Goal: Information Seeking & Learning: Learn about a topic

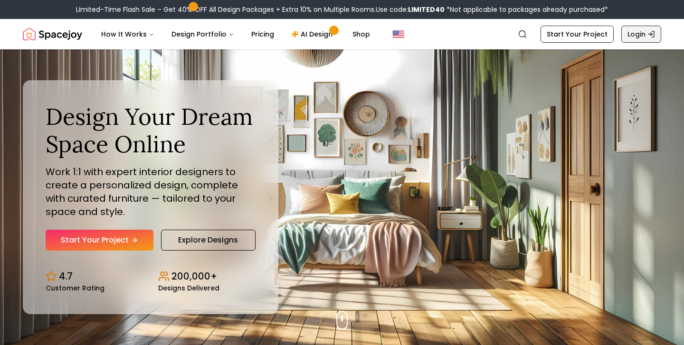
click at [633, 37] on link "Login" at bounding box center [641, 34] width 40 height 17
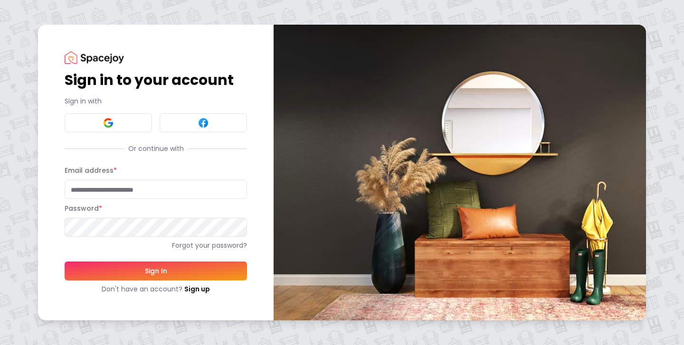
type input "**********"
click at [156, 271] on button "Sign In" at bounding box center [156, 271] width 182 height 19
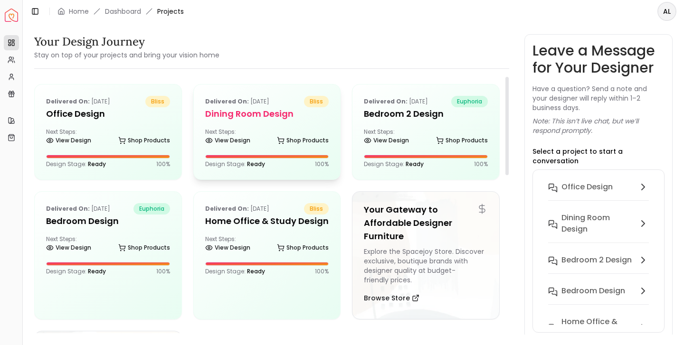
click at [258, 117] on h5 "Dining Room Design" at bounding box center [267, 113] width 124 height 13
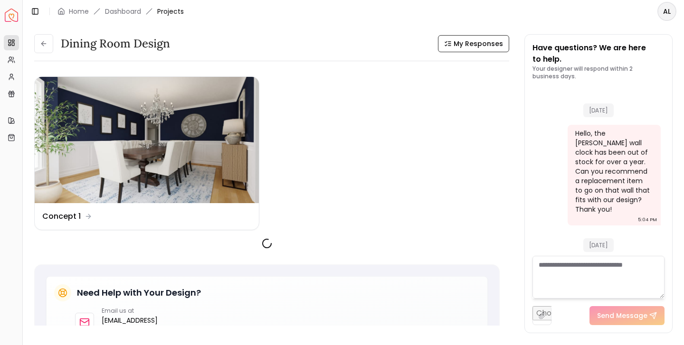
scroll to position [1072, 0]
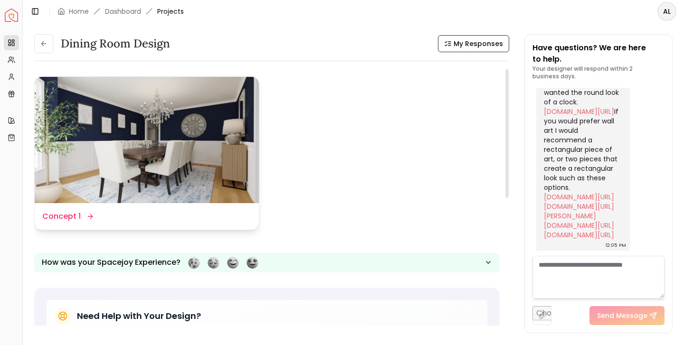
click at [206, 145] on img at bounding box center [147, 140] width 224 height 126
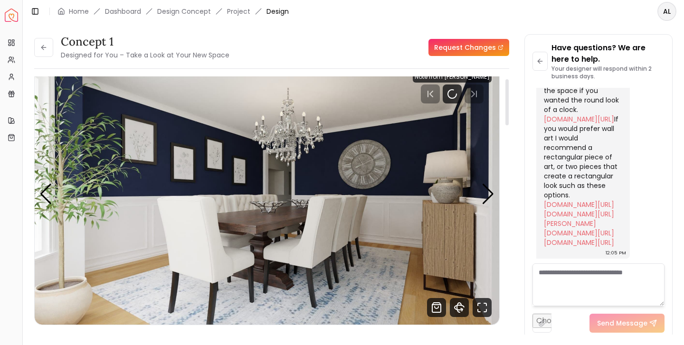
scroll to position [12, 0]
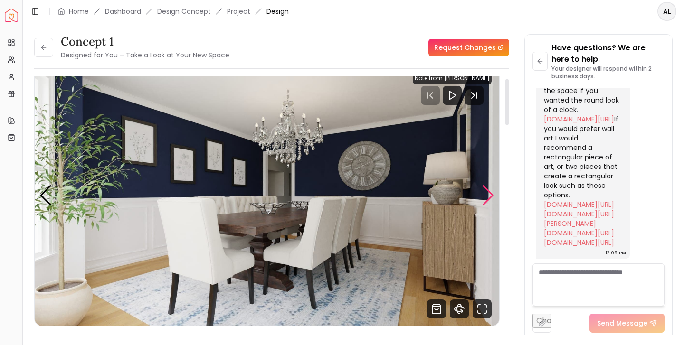
click at [488, 199] on div "Next slide" at bounding box center [487, 195] width 13 height 21
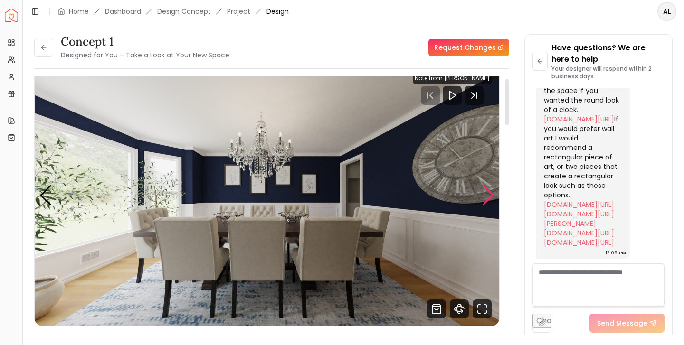
click at [488, 199] on div "Next slide" at bounding box center [487, 195] width 13 height 21
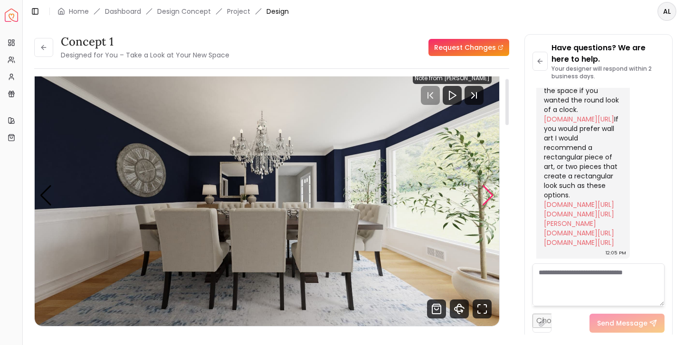
click at [488, 197] on div "Next slide" at bounding box center [487, 195] width 13 height 21
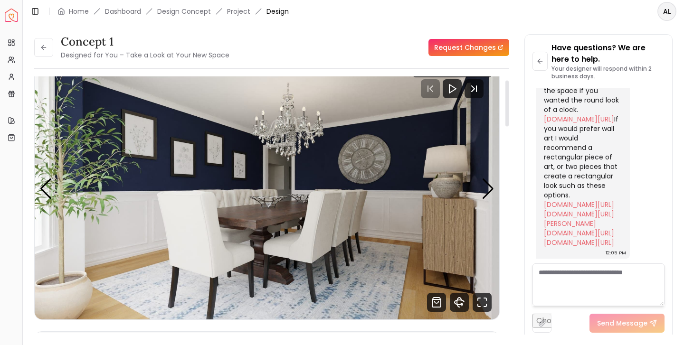
scroll to position [20, 0]
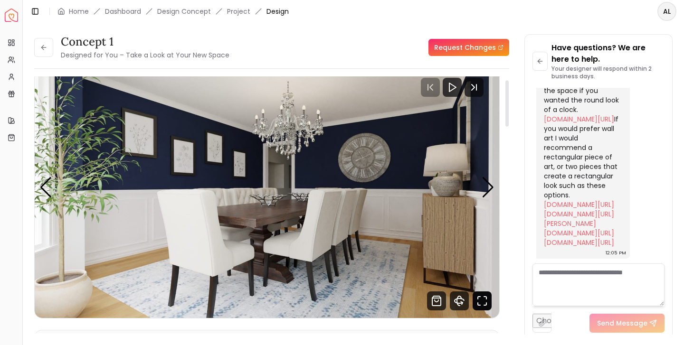
click at [482, 293] on icon "Fullscreen" at bounding box center [481, 300] width 19 height 19
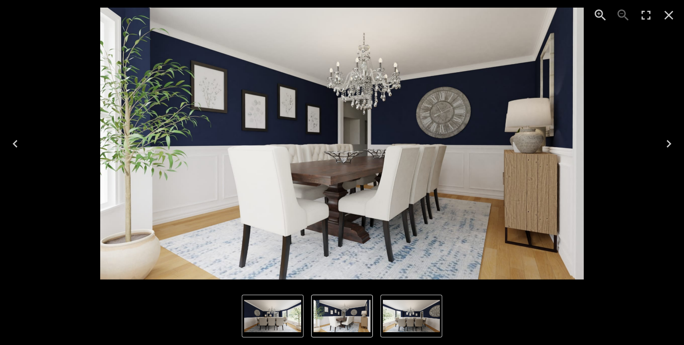
click at [404, 313] on img "2 of 3" at bounding box center [411, 316] width 57 height 32
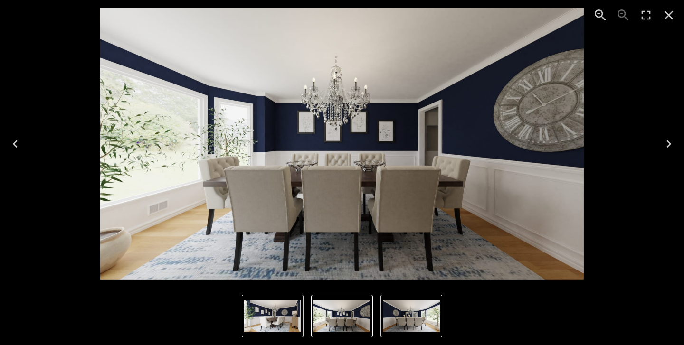
click at [281, 316] on img "1 of 3" at bounding box center [272, 316] width 57 height 32
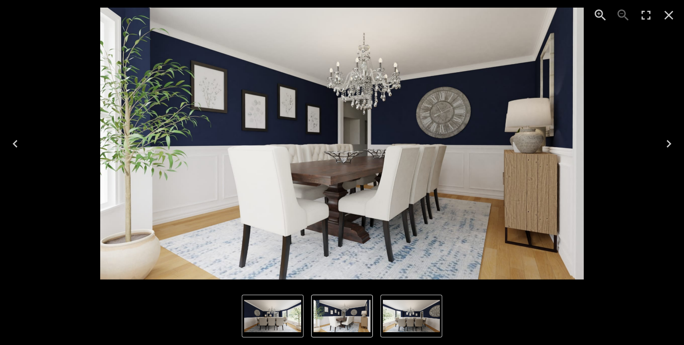
click at [343, 313] on img "1 of 3" at bounding box center [341, 316] width 57 height 32
click at [283, 321] on img "3 of 3" at bounding box center [272, 316] width 57 height 32
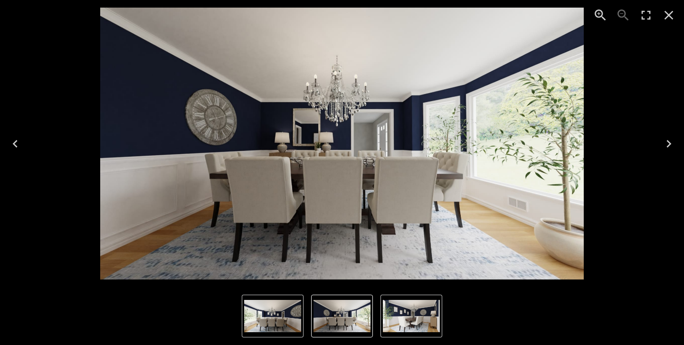
click at [664, 140] on icon "Next" at bounding box center [668, 143] width 15 height 15
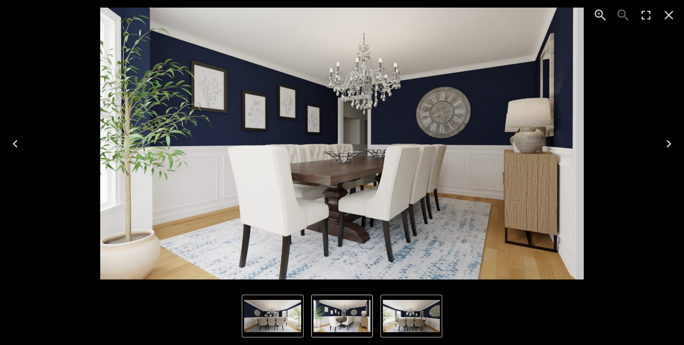
click at [664, 140] on icon "Next" at bounding box center [668, 143] width 15 height 15
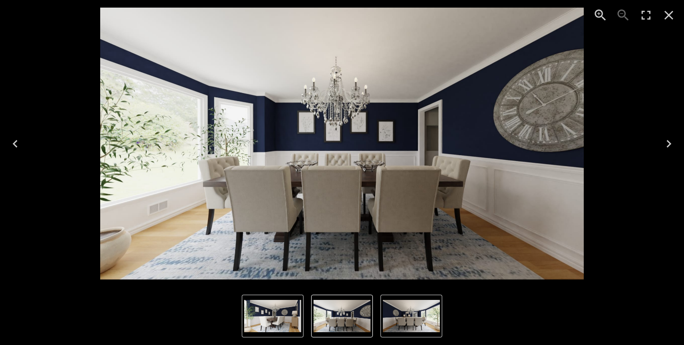
click at [664, 140] on icon "Next" at bounding box center [668, 143] width 15 height 15
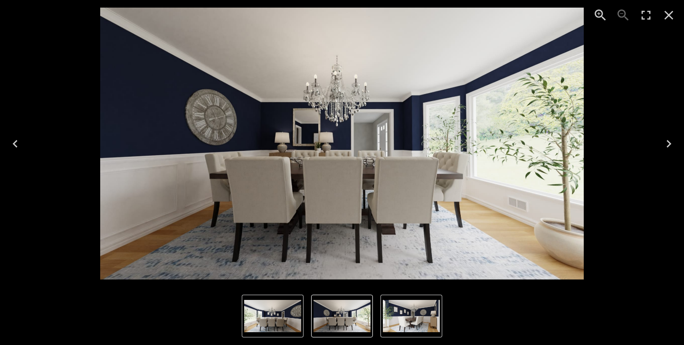
click at [664, 140] on icon "Next" at bounding box center [668, 143] width 15 height 15
